Goal: Task Accomplishment & Management: Manage account settings

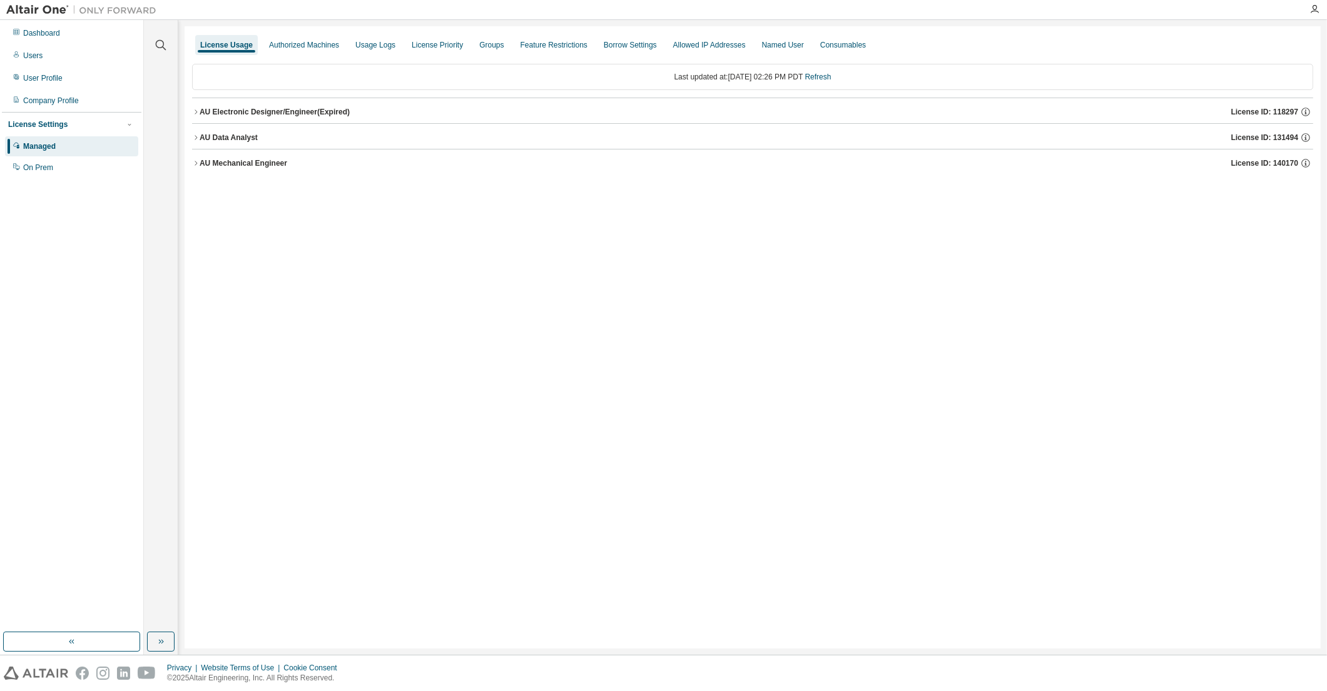
click at [69, 250] on div "Dashboard Users User Profile Company Profile License Settings Managed On Prem" at bounding box center [71, 326] width 139 height 609
click at [193, 110] on icon "button" at bounding box center [196, 112] width 8 height 8
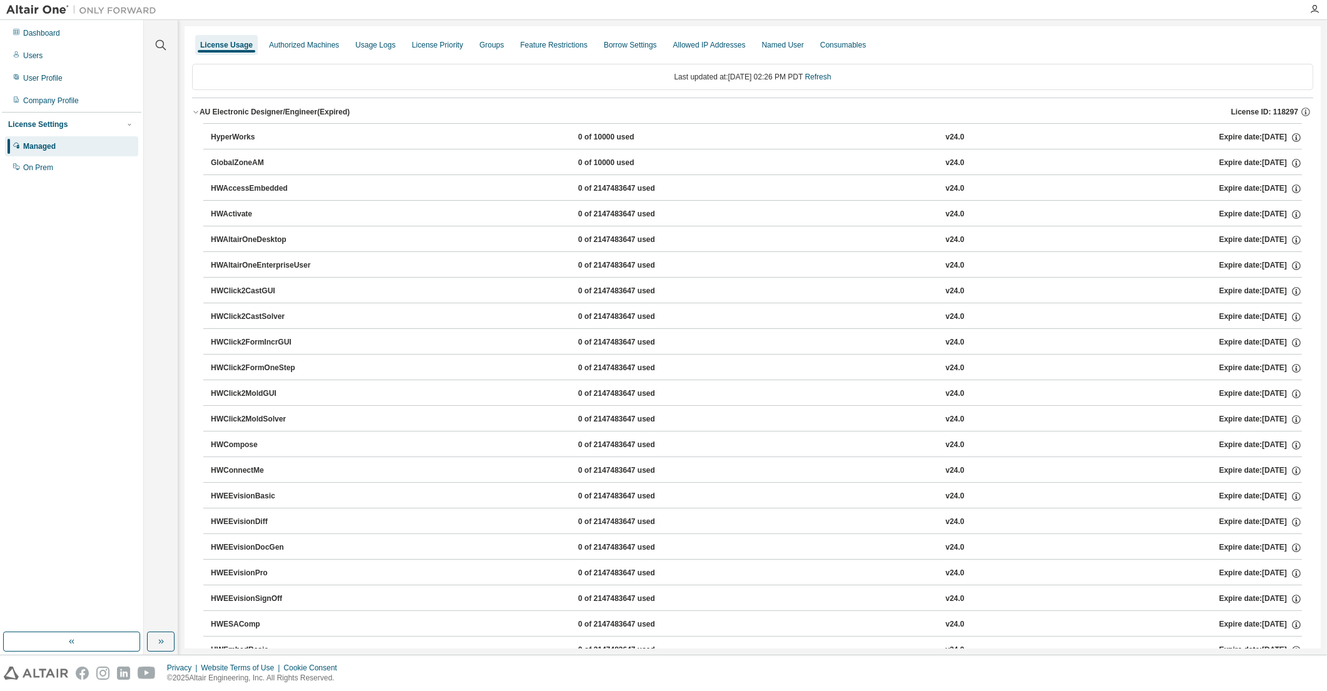
click at [989, 46] on div "License Usage Authorized Machines Usage Logs License Priority Groups Feature Re…" at bounding box center [752, 45] width 1121 height 23
click at [84, 47] on div "Users" at bounding box center [71, 56] width 133 height 20
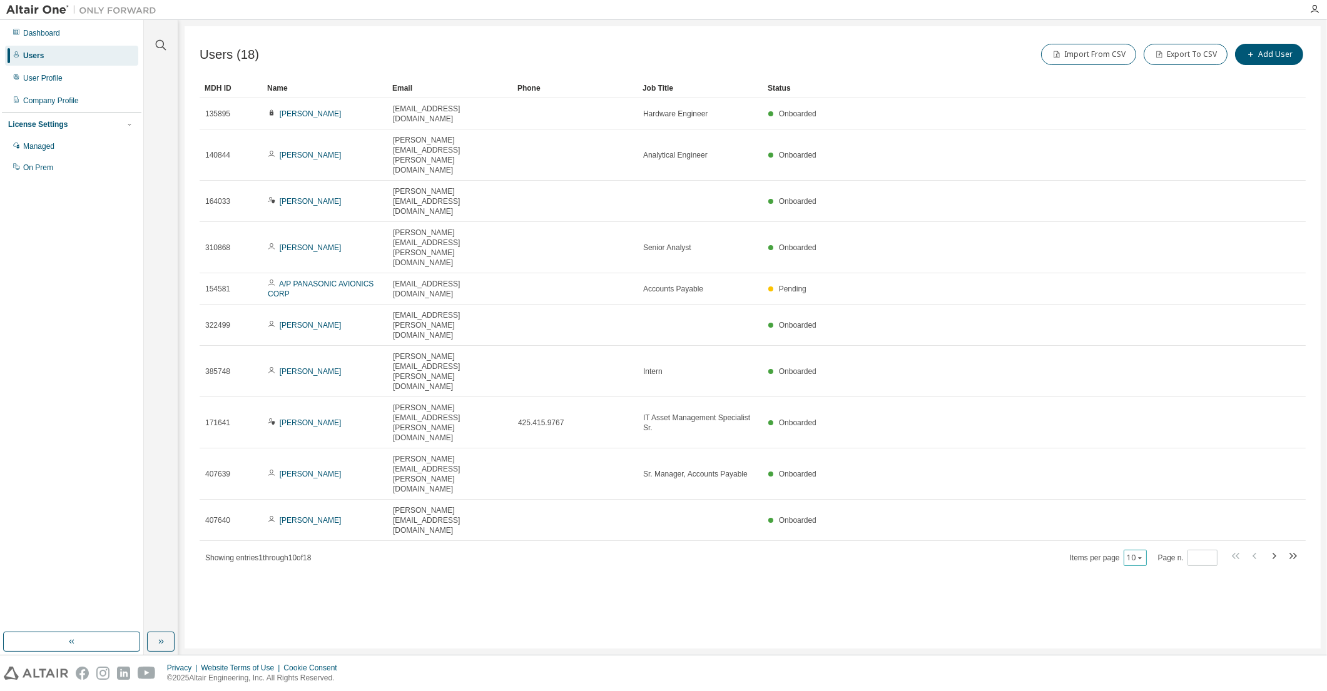
click at [1139, 554] on icon "button" at bounding box center [1140, 558] width 8 height 8
click at [1148, 392] on div "30" at bounding box center [1174, 393] width 100 height 15
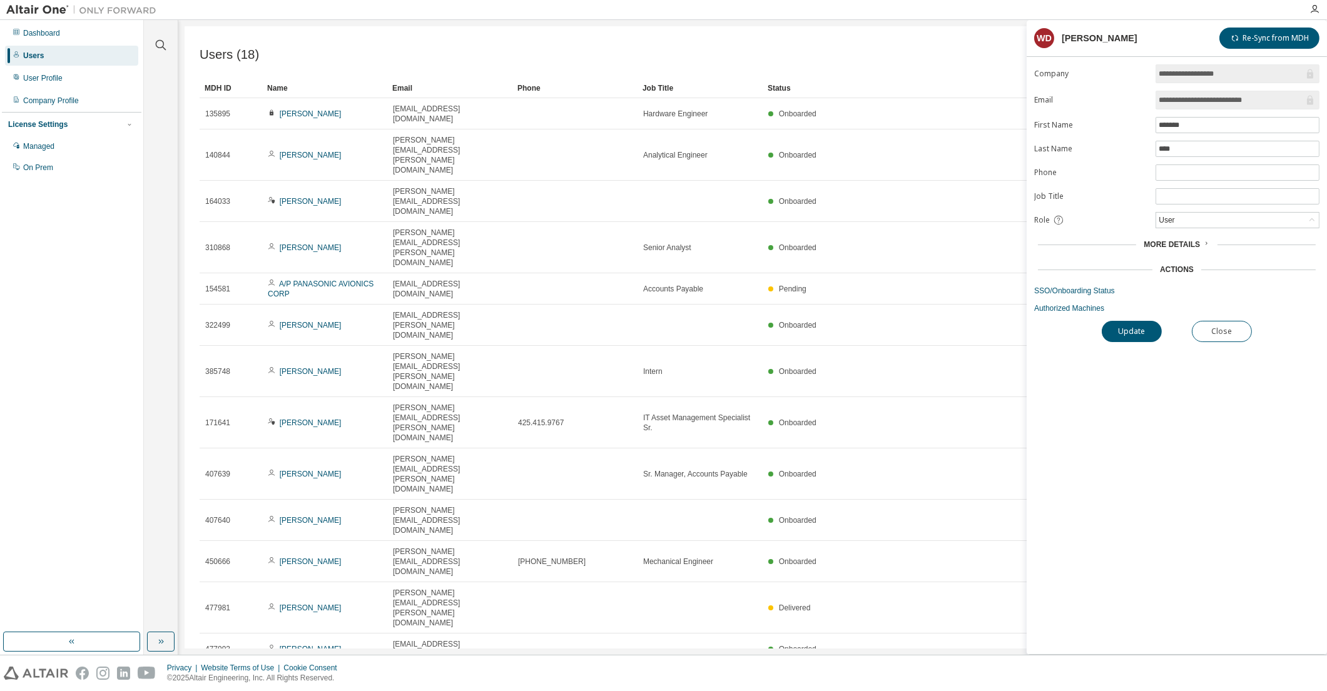
click at [51, 276] on div "Dashboard Users User Profile Company Profile License Settings Managed On Prem" at bounding box center [71, 326] width 139 height 609
click at [102, 315] on div "Dashboard Users User Profile Company Profile License Settings Managed On Prem" at bounding box center [71, 326] width 139 height 609
click at [39, 147] on div "Managed" at bounding box center [38, 146] width 31 height 10
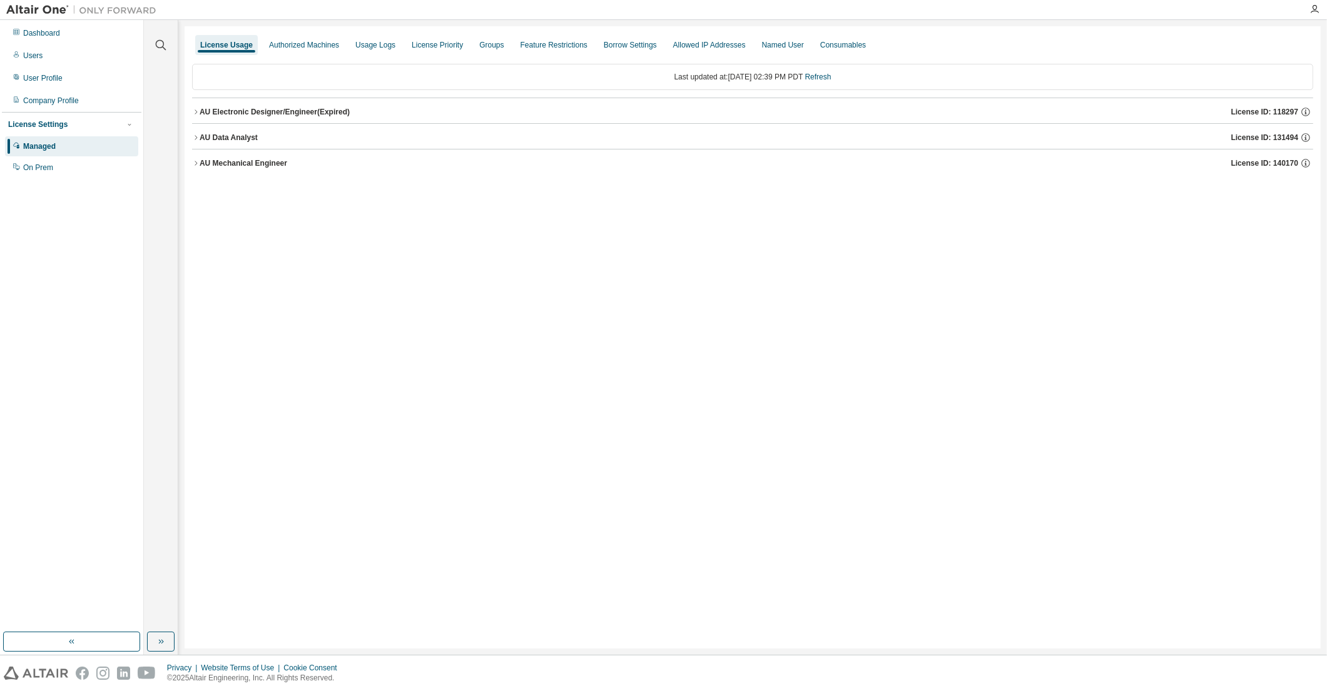
click at [195, 113] on icon "button" at bounding box center [196, 112] width 8 height 8
